Goal: Task Accomplishment & Management: Use online tool/utility

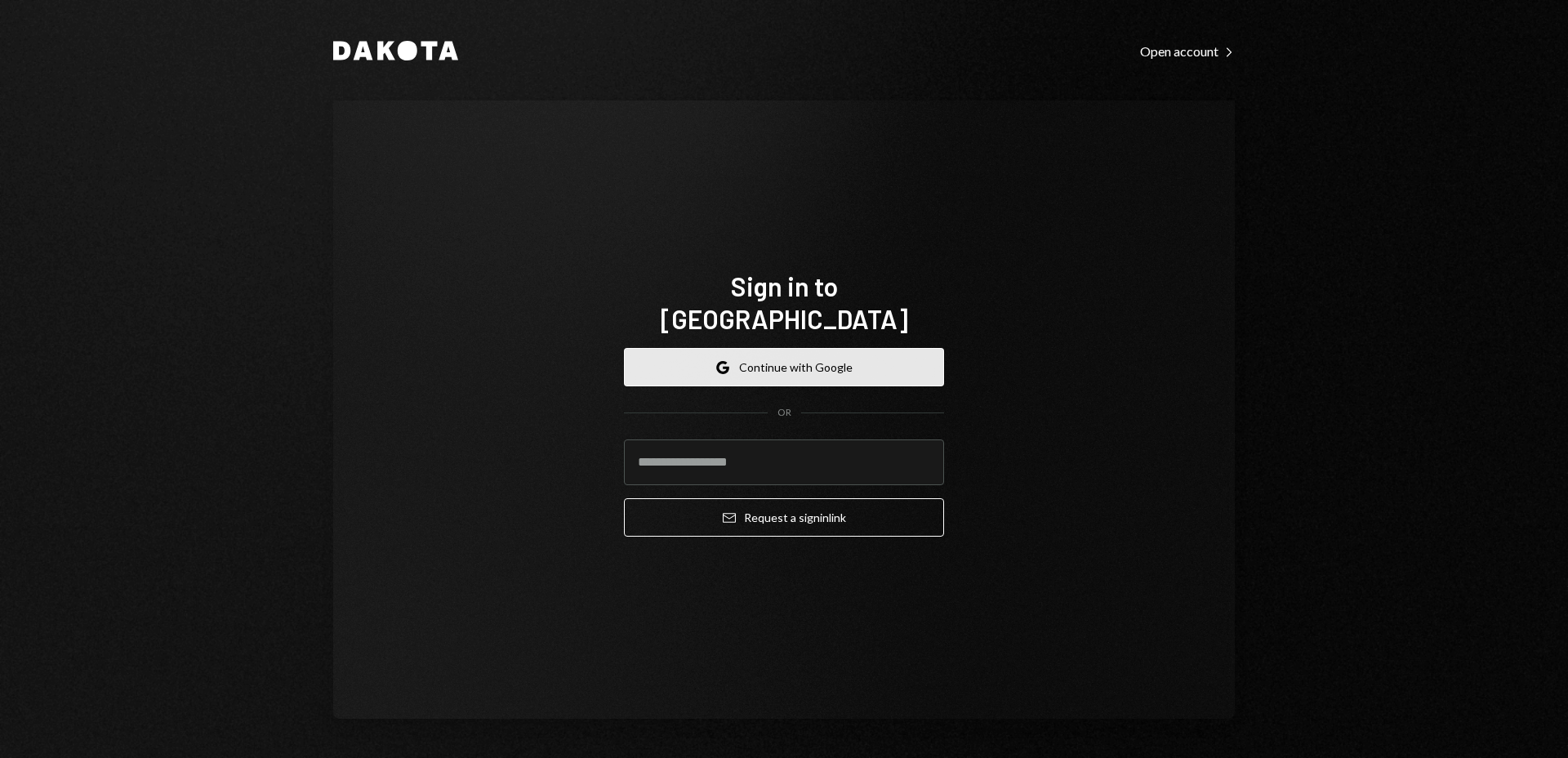
click at [831, 358] on button "Google Continue with Google" at bounding box center [784, 367] width 320 height 38
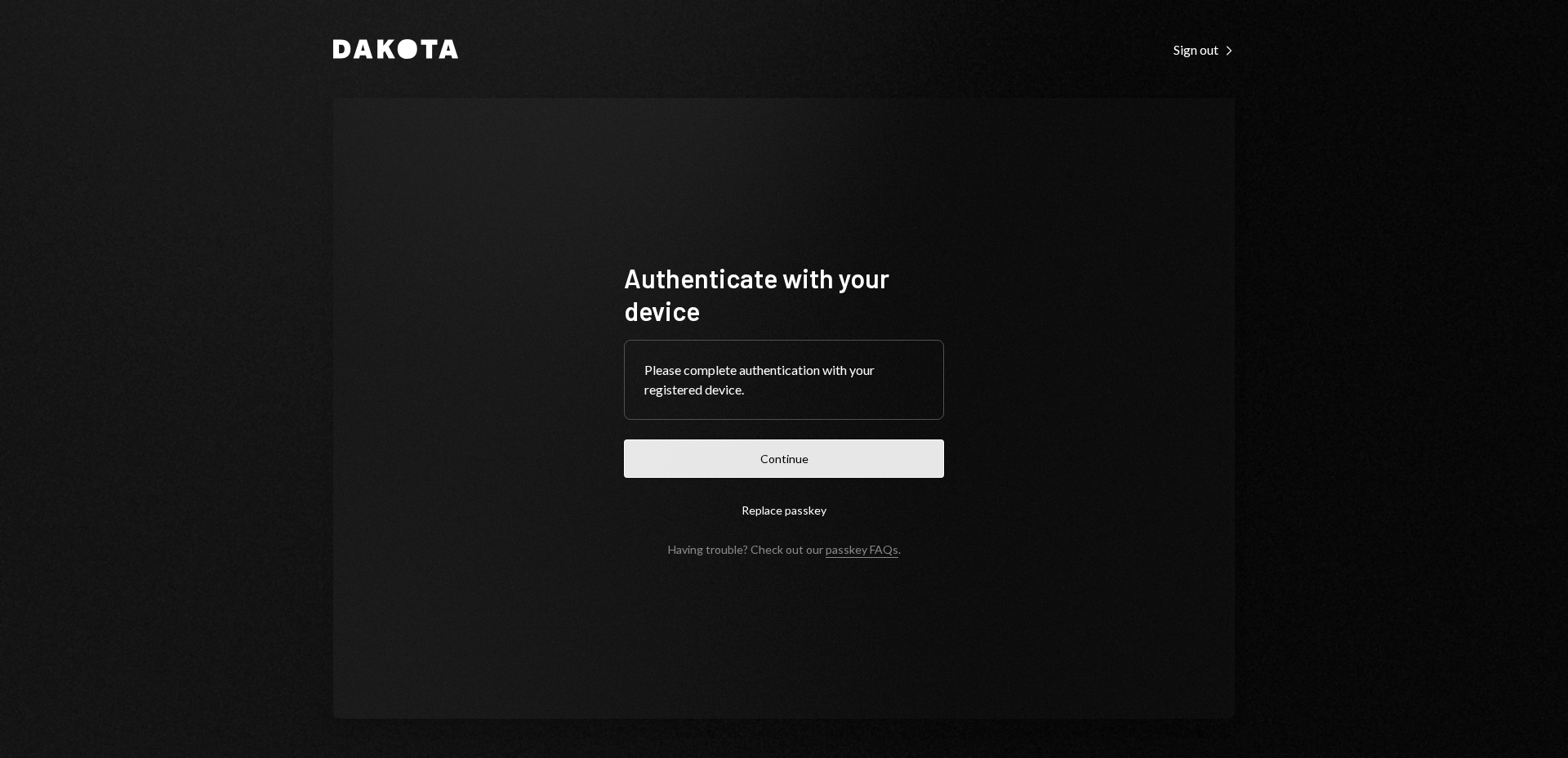
click at [842, 455] on button "Continue" at bounding box center [784, 459] width 320 height 38
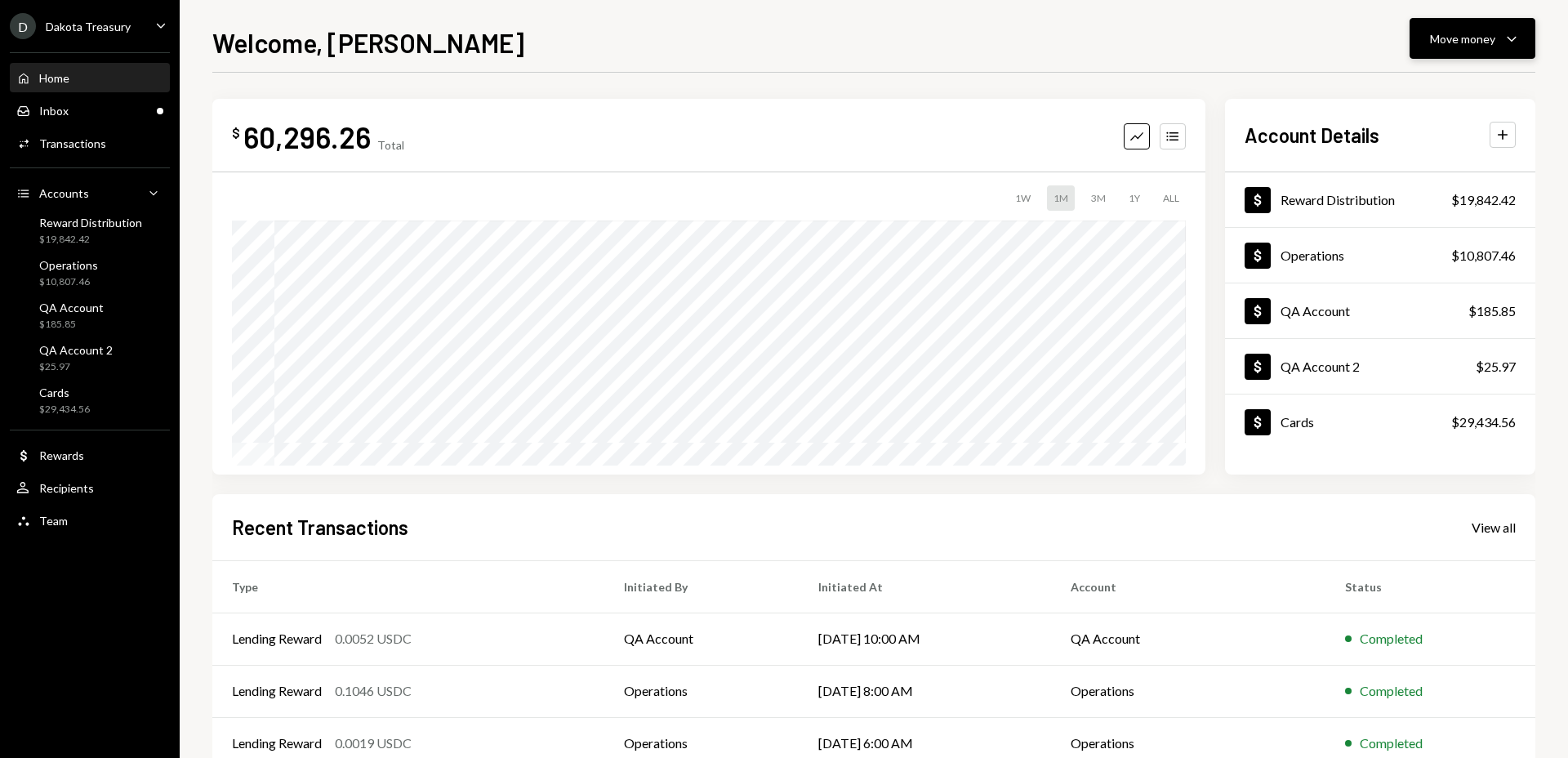
click at [1474, 41] on div "Move money" at bounding box center [1462, 38] width 65 height 17
click at [1418, 220] on div "Swap Swap stablecoins" at bounding box center [1446, 212] width 163 height 36
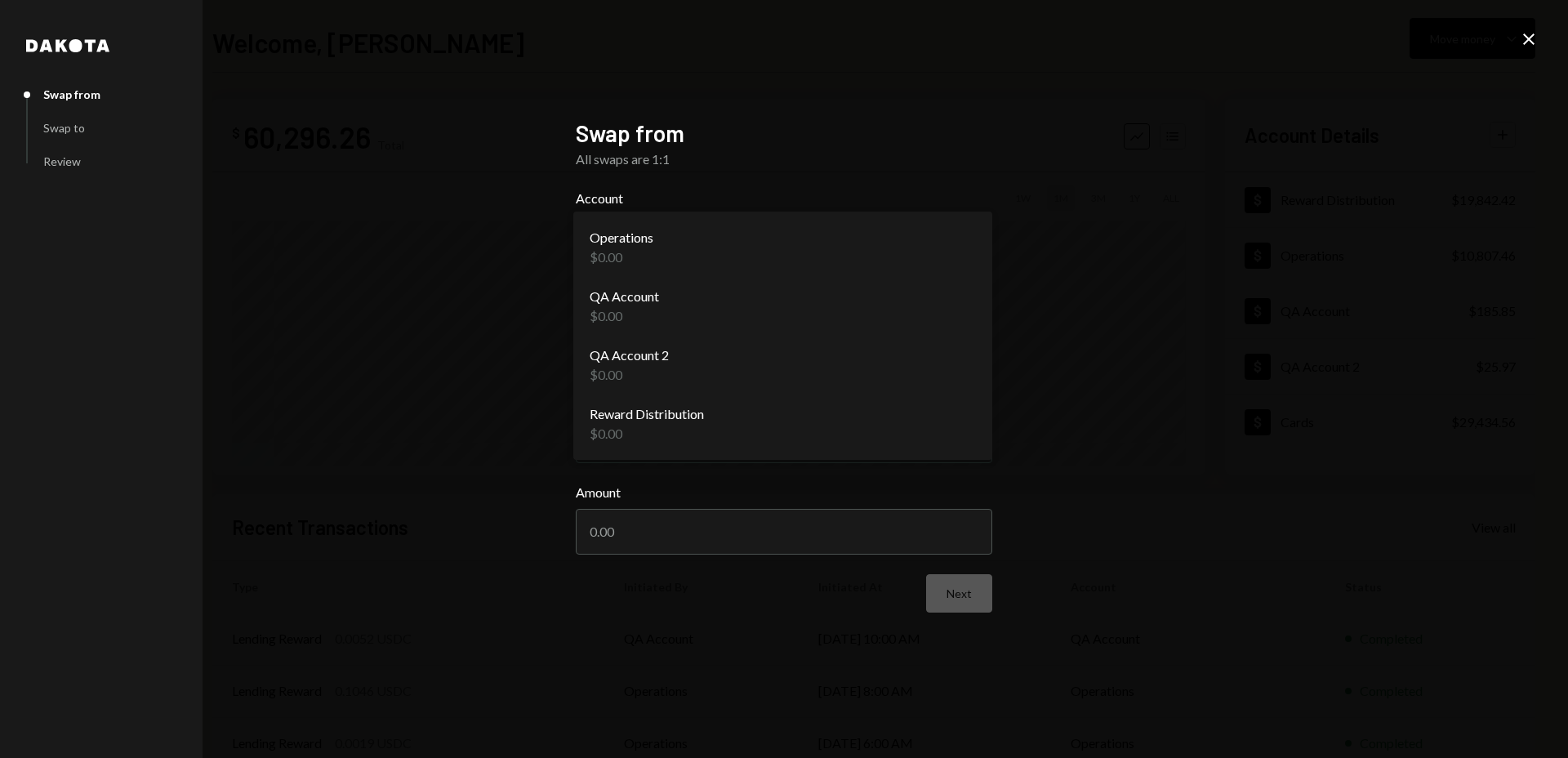
click at [777, 249] on body "D Dakota Treasury Caret Down Home Home Inbox Inbox Activities Transactions Acco…" at bounding box center [784, 379] width 1568 height 758
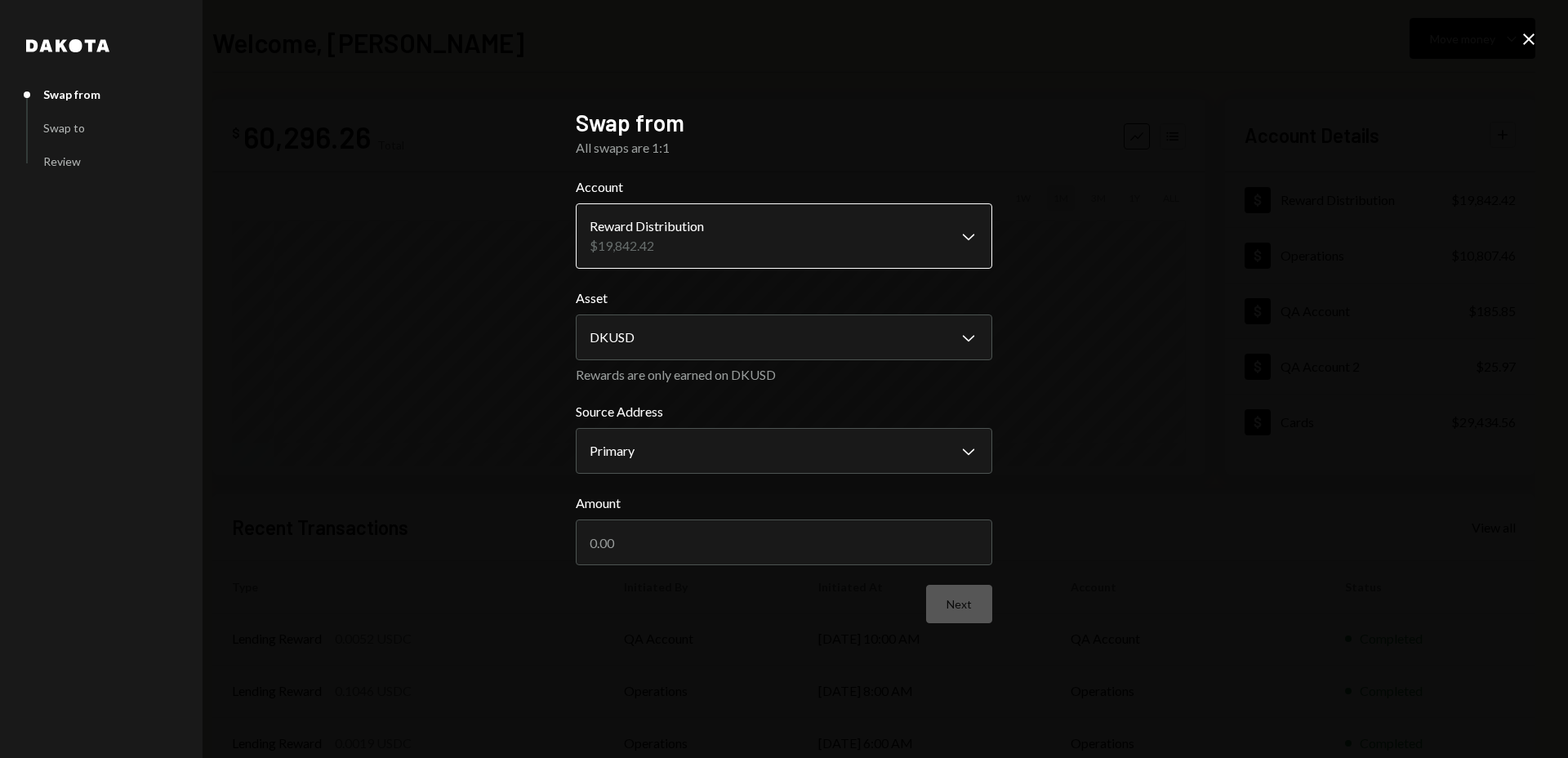
click at [766, 239] on body "D Dakota Treasury Caret Down Home Home Inbox Inbox Activities Transactions Acco…" at bounding box center [784, 379] width 1568 height 758
click at [788, 338] on body "D Dakota Treasury Caret Down Home Home Inbox Inbox Activities Transactions Acco…" at bounding box center [784, 379] width 1568 height 758
click at [766, 461] on body "D Dakota Treasury Caret Down Home Home Inbox Inbox Activities Transactions Acco…" at bounding box center [784, 379] width 1568 height 758
click at [768, 251] on body "D Dakota Treasury Caret Down Home Home Inbox Inbox Activities Transactions Acco…" at bounding box center [784, 379] width 1568 height 758
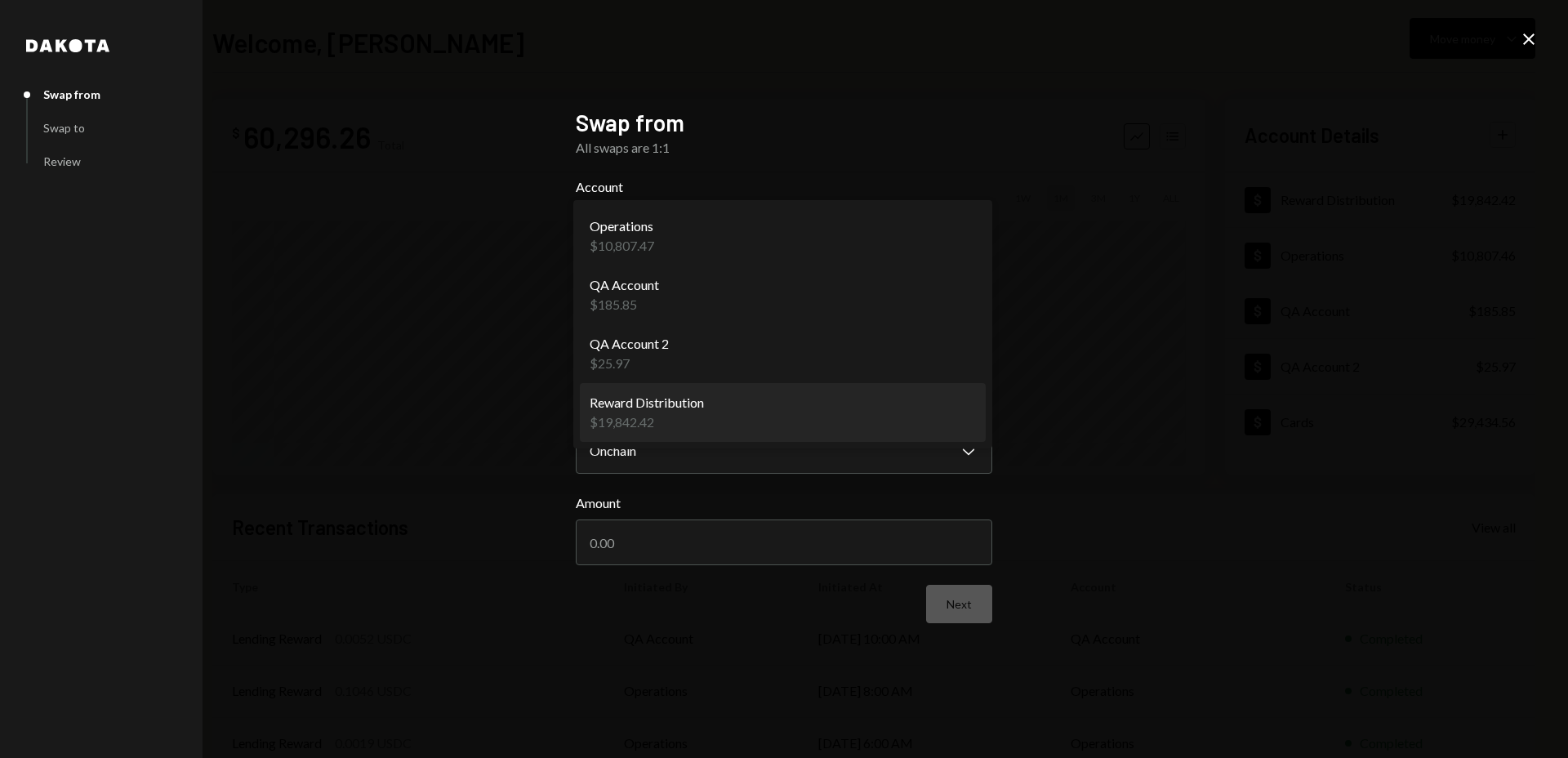
select select "**********"
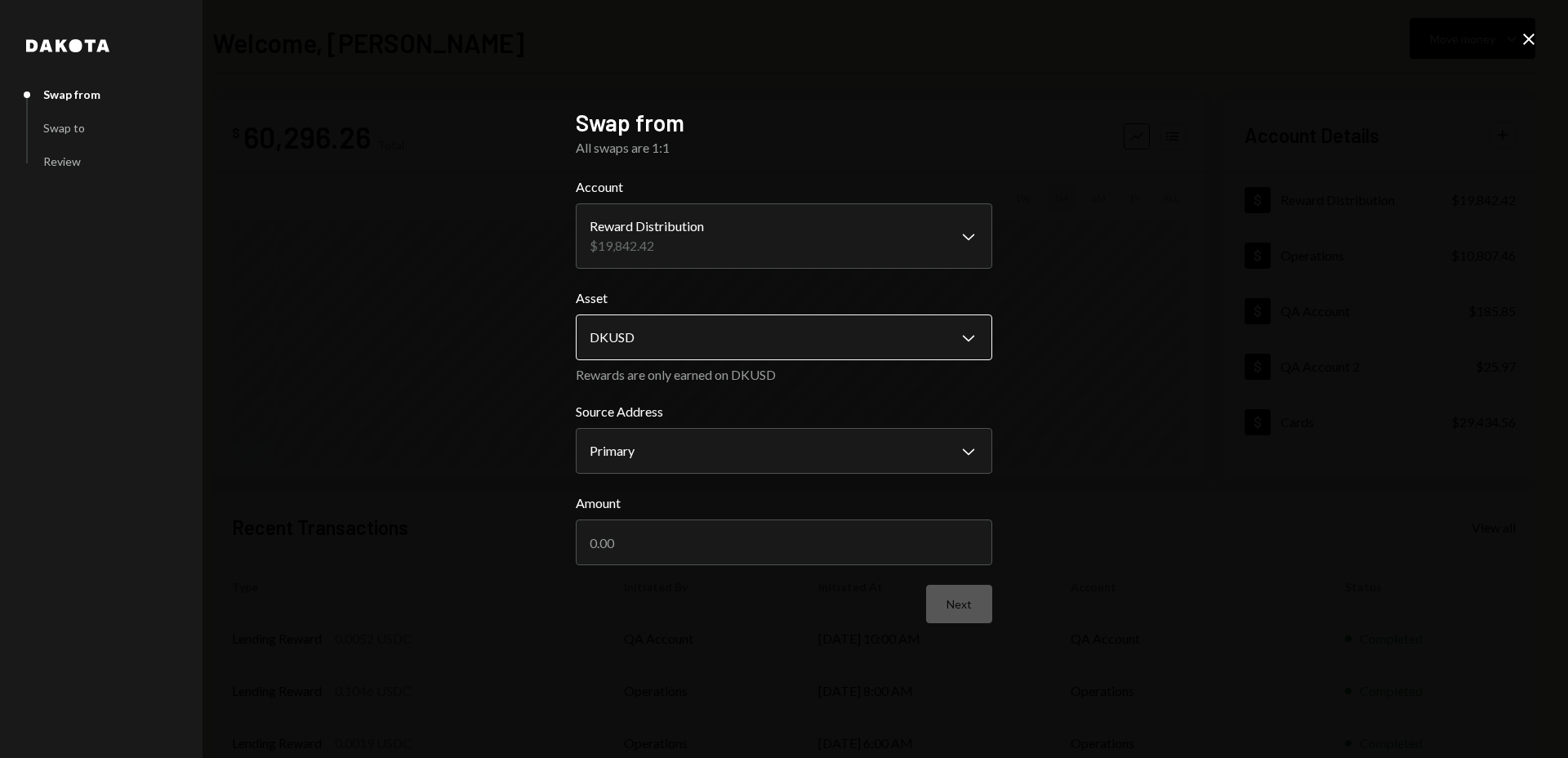
click at [781, 345] on body "D Dakota Treasury Caret Down Home Home Inbox Inbox Activities Transactions Acco…" at bounding box center [784, 379] width 1568 height 758
click at [781, 456] on body "D Dakota Treasury Caret Down Home Home Inbox Inbox Activities Transactions Acco…" at bounding box center [784, 379] width 1568 height 758
click at [787, 546] on input "Amount" at bounding box center [783, 542] width 416 height 46
type input "100"
click at [952, 605] on button "Next" at bounding box center [960, 604] width 66 height 38
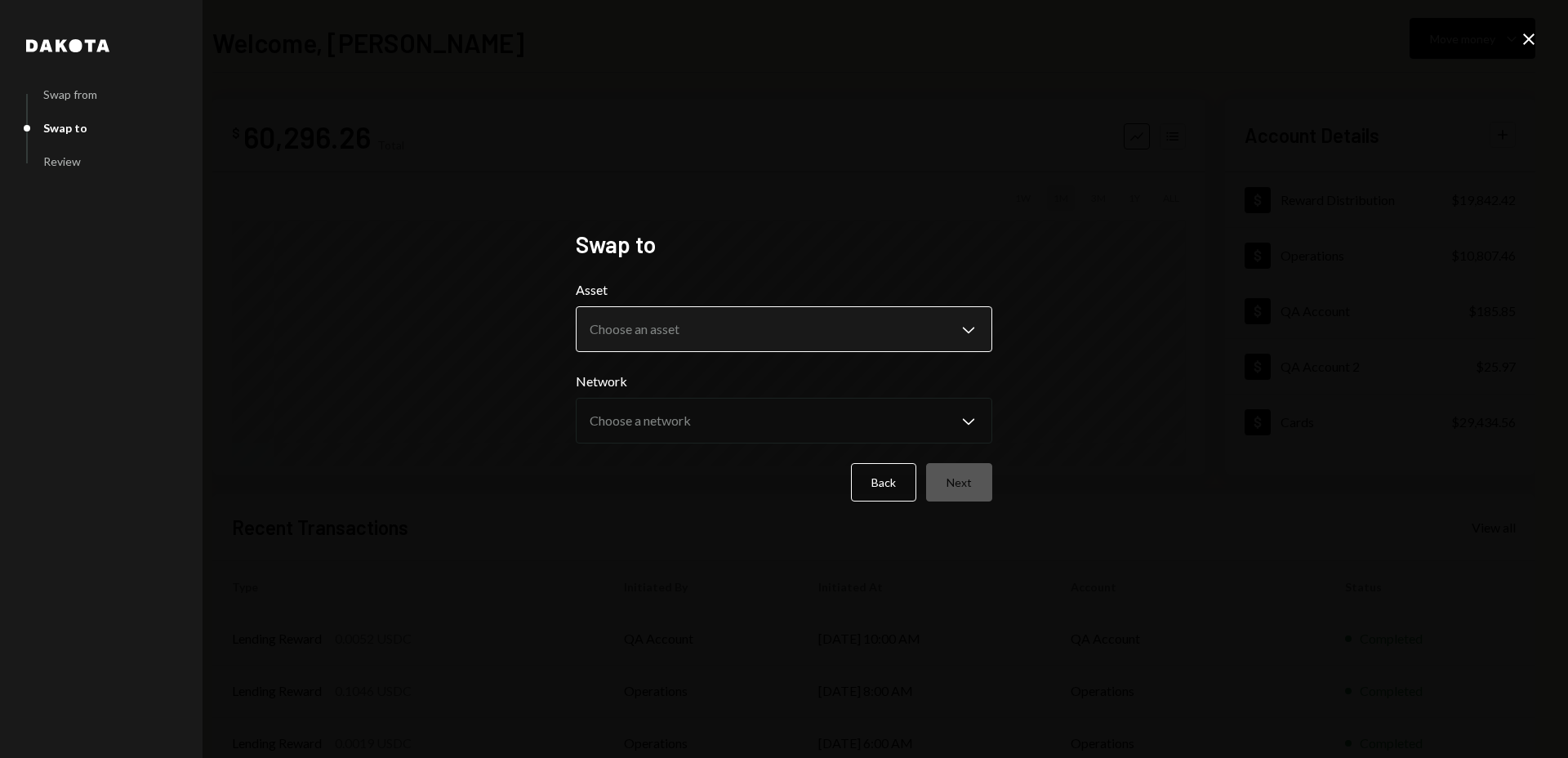
click at [796, 332] on body "D Dakota Treasury Caret Down Home Home Inbox Inbox Activities Transactions Acco…" at bounding box center [784, 379] width 1568 height 758
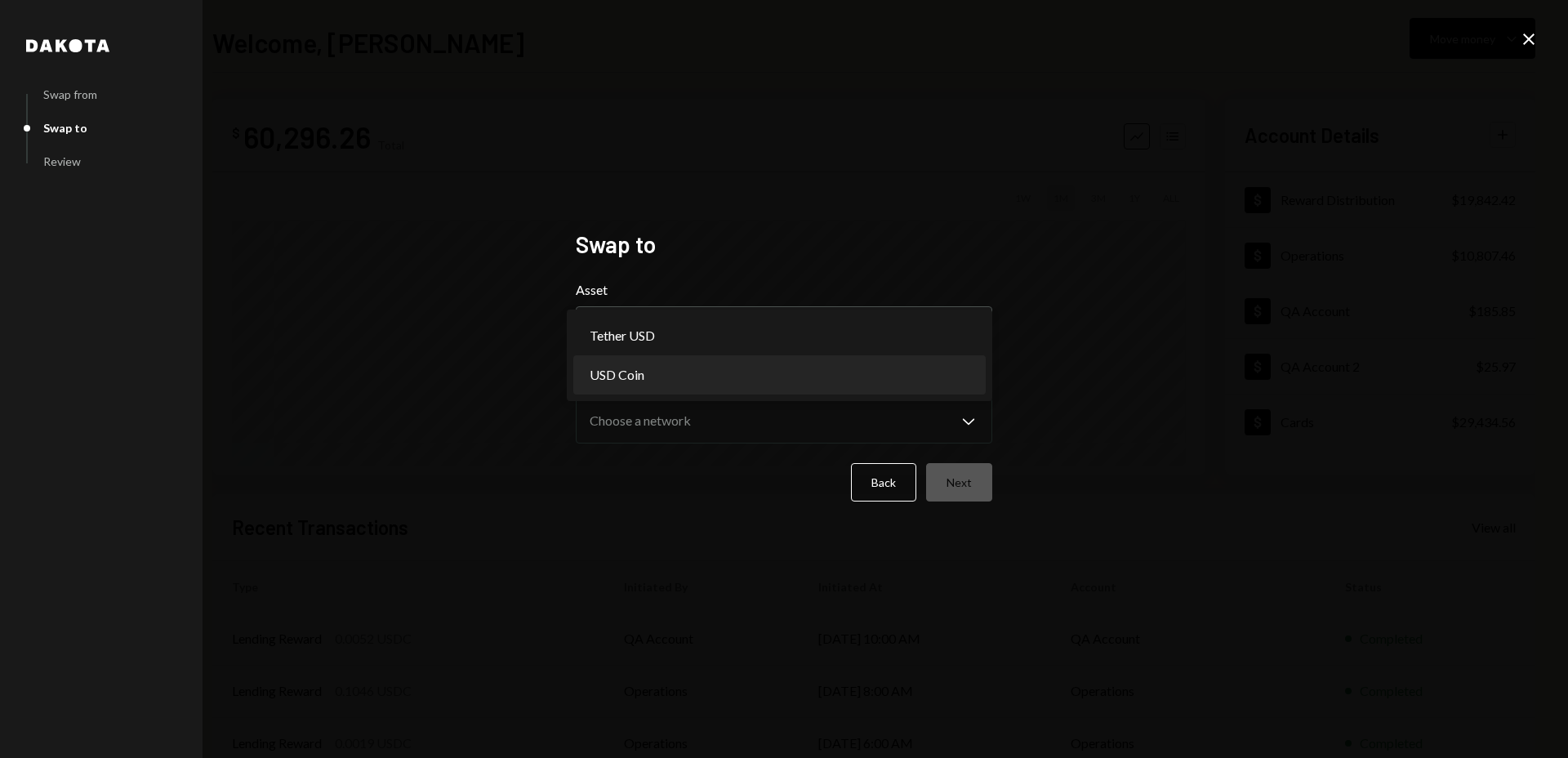
select select "****"
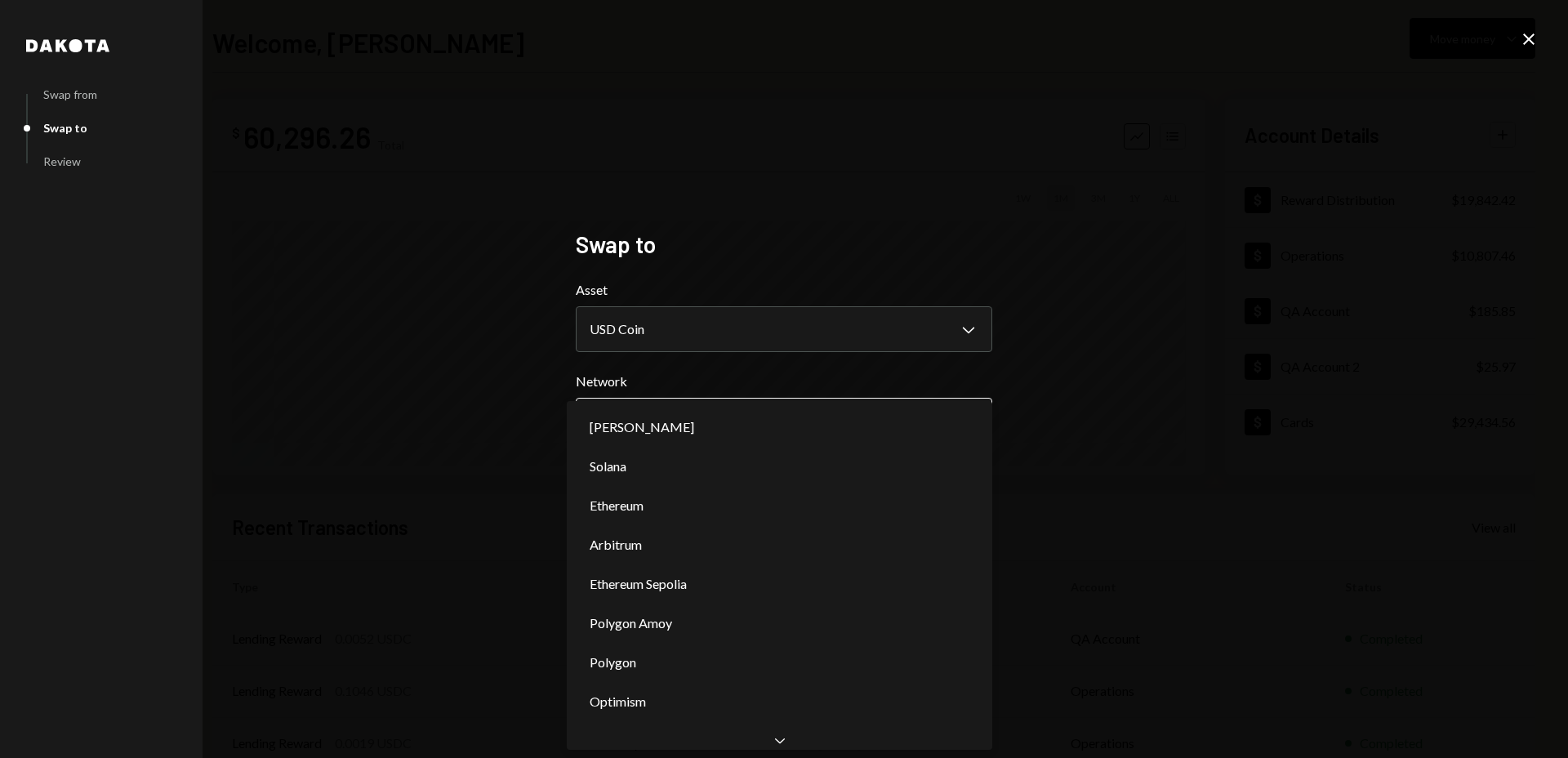
click at [809, 423] on body "D Dakota Treasury Caret Down Home Home Inbox Inbox Activities Transactions Acco…" at bounding box center [784, 379] width 1568 height 758
select select "**********"
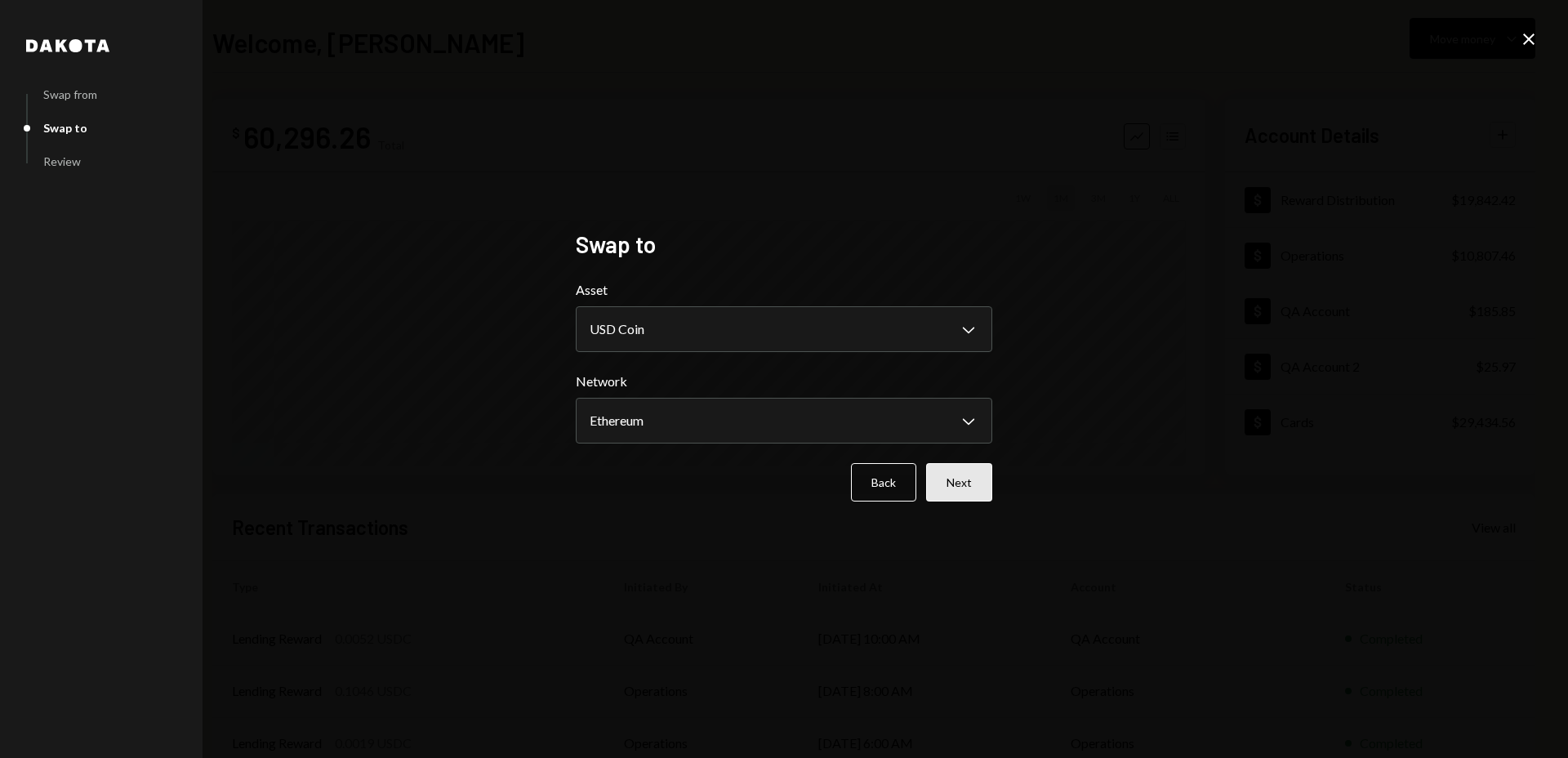
click at [972, 484] on button "Next" at bounding box center [960, 482] width 66 height 38
